Goal: Task Accomplishment & Management: Manage account settings

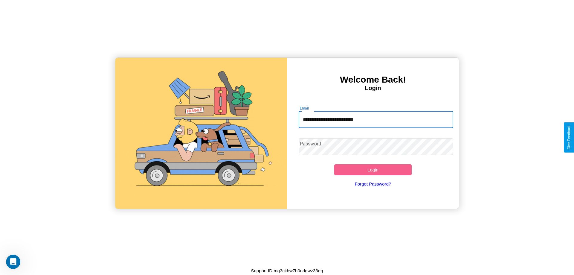
type input "**********"
click at [373, 169] on button "Login" at bounding box center [372, 169] width 77 height 11
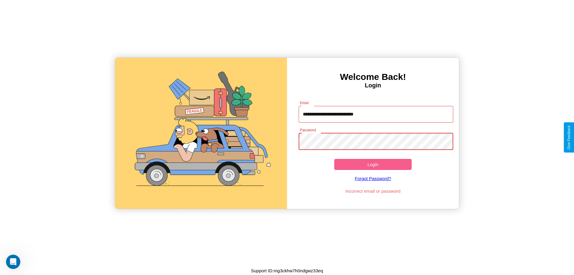
click at [373, 164] on button "Login" at bounding box center [372, 164] width 77 height 11
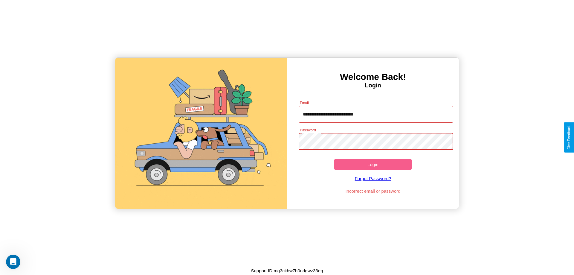
click at [373, 164] on button "Login" at bounding box center [372, 164] width 77 height 11
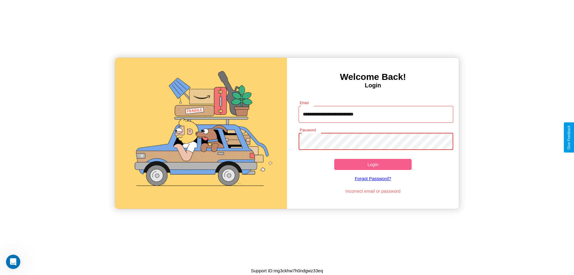
click at [373, 164] on button "Login" at bounding box center [372, 164] width 77 height 11
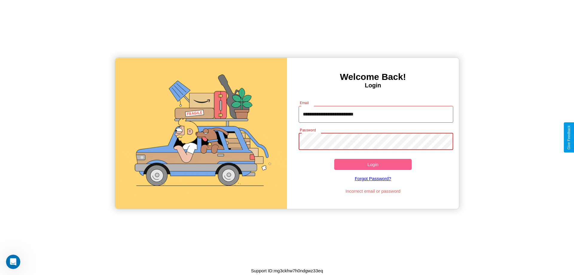
click at [373, 164] on button "Login" at bounding box center [372, 164] width 77 height 11
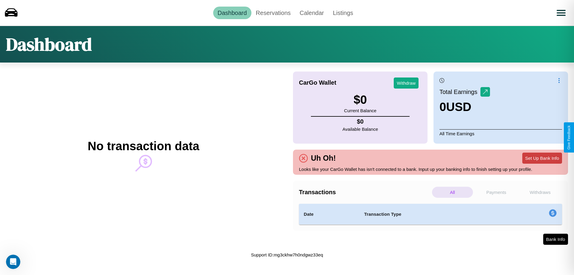
click at [542, 158] on button "Set Up Bank Info" at bounding box center [542, 157] width 40 height 11
